Goal: Information Seeking & Learning: Find specific fact

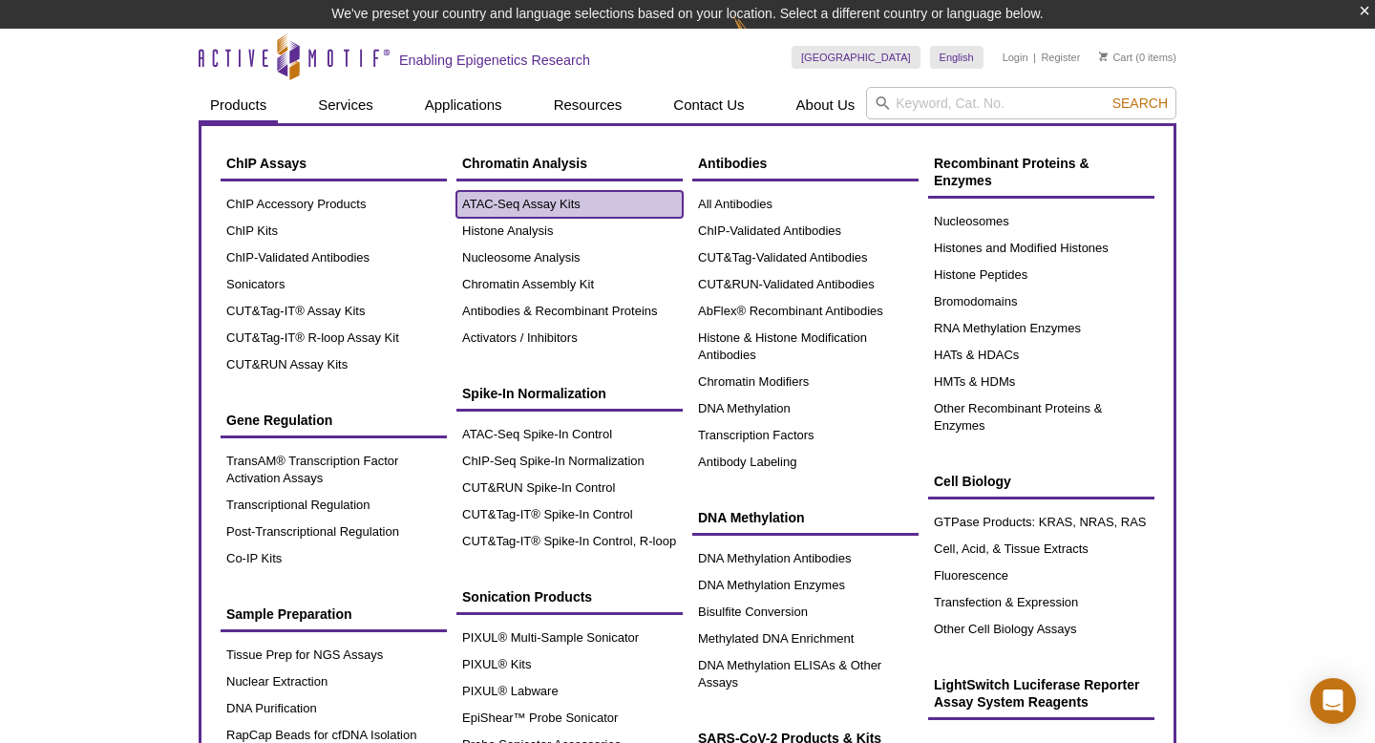
click at [495, 203] on link "ATAC-Seq Assay Kits" at bounding box center [569, 204] width 226 height 27
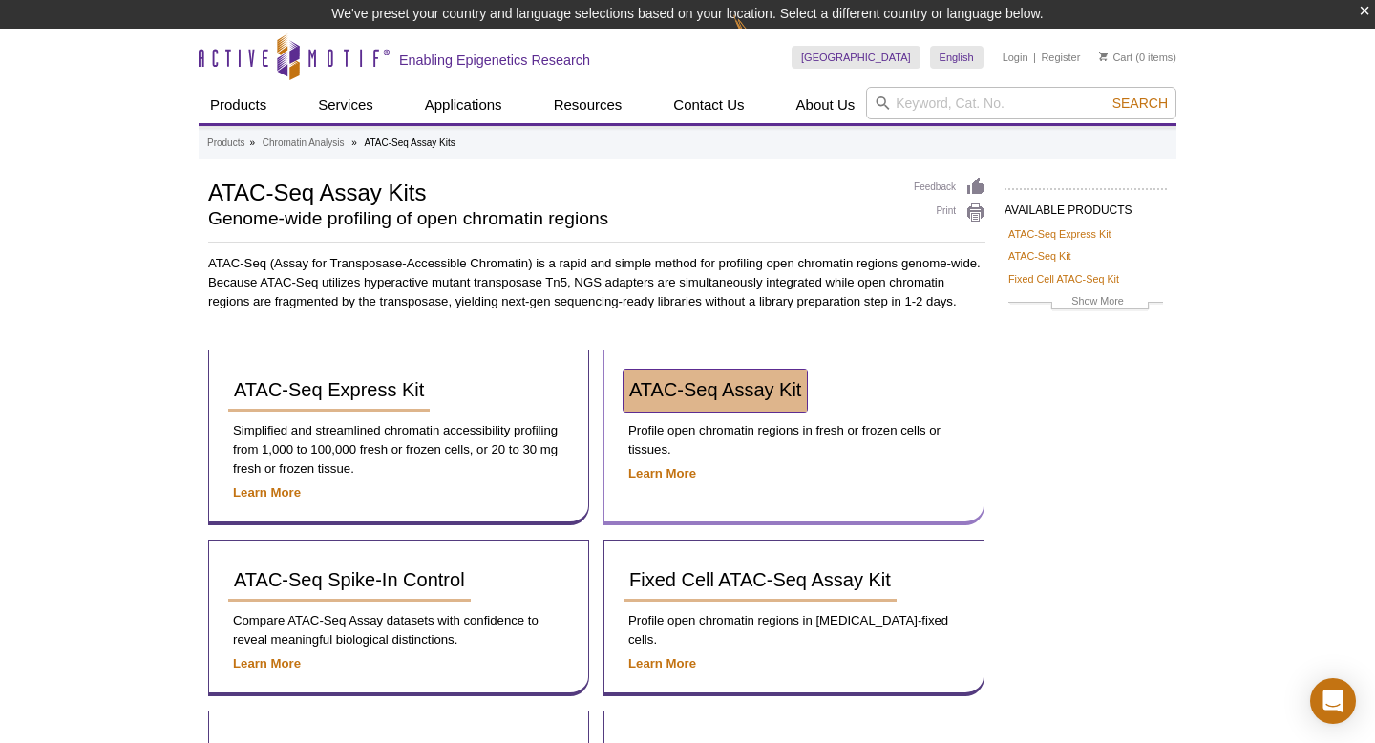
click at [729, 396] on span "ATAC-Seq Assay Kit" at bounding box center [715, 389] width 172 height 21
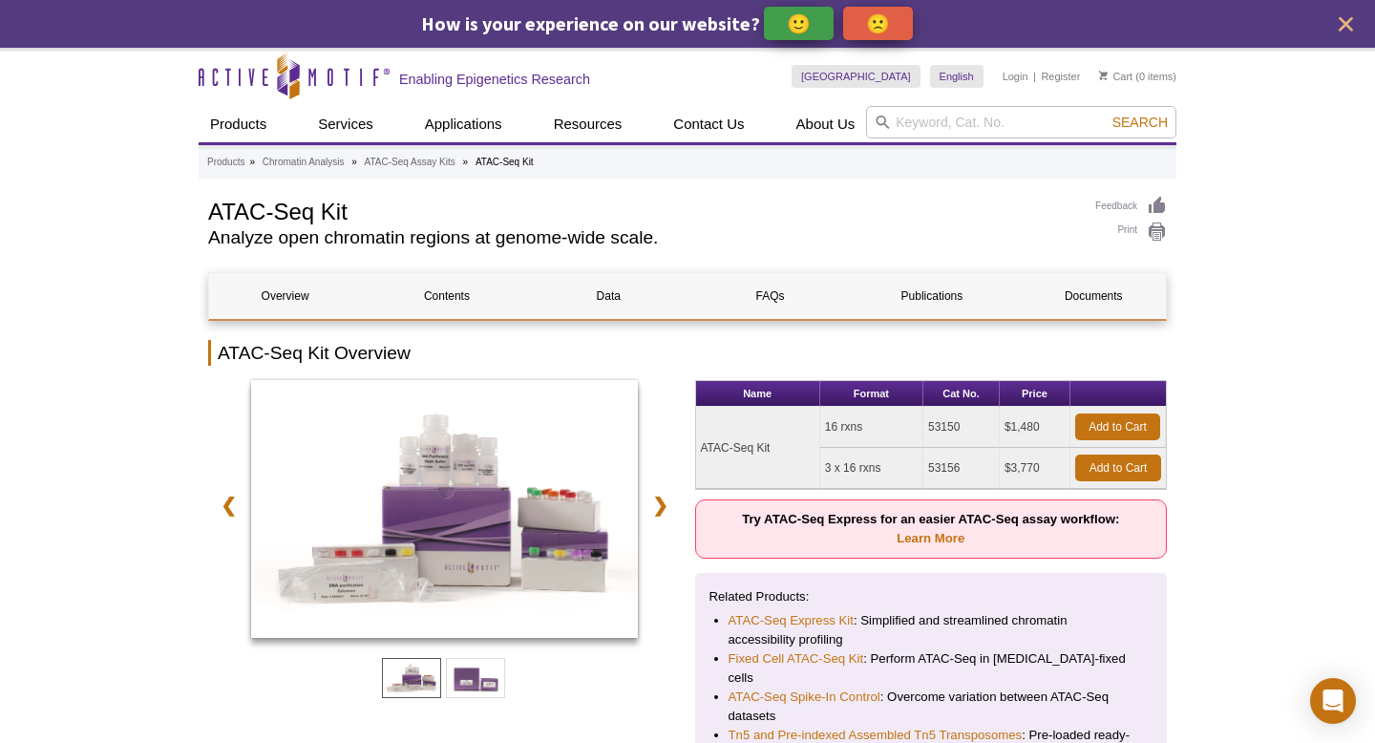
scroll to position [69, 0]
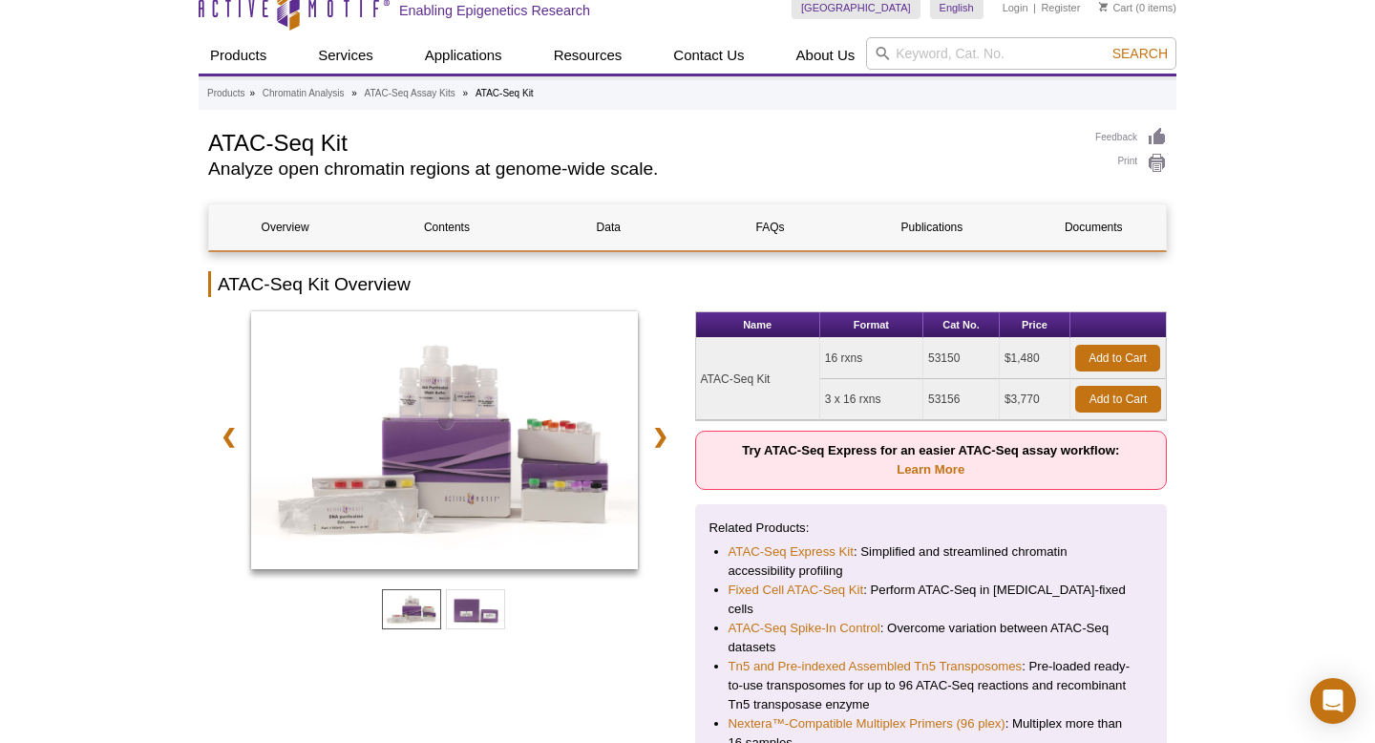
click at [950, 352] on td "53150" at bounding box center [961, 358] width 76 height 41
copy td "53150"
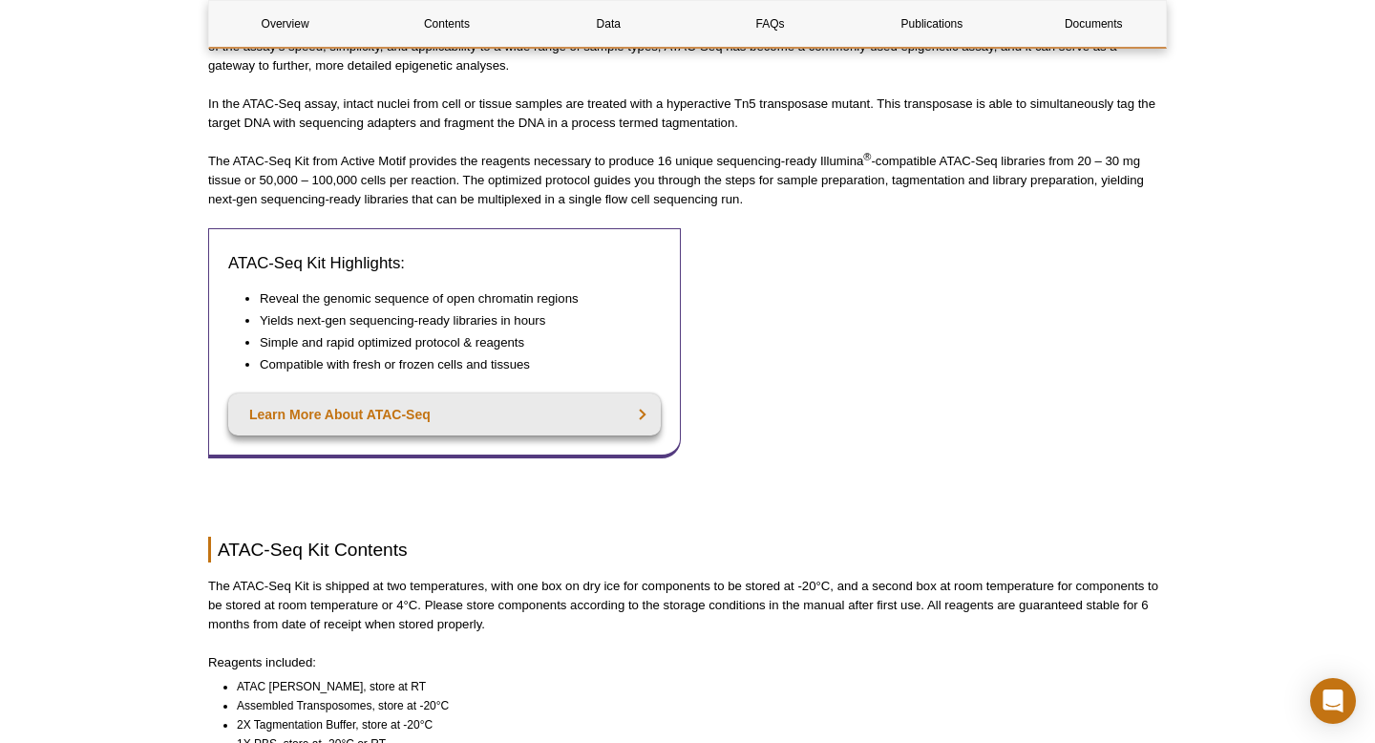
scroll to position [878, 0]
